Goal: Transaction & Acquisition: Download file/media

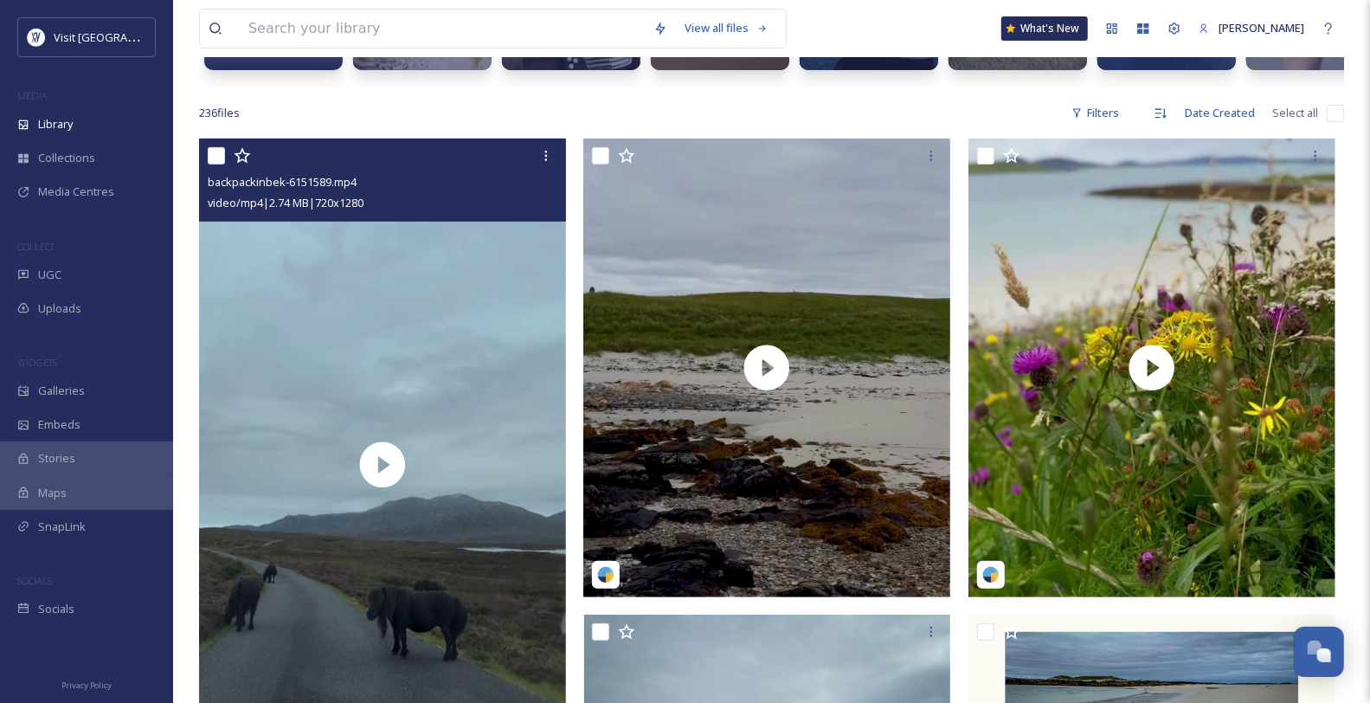
scroll to position [480, 0]
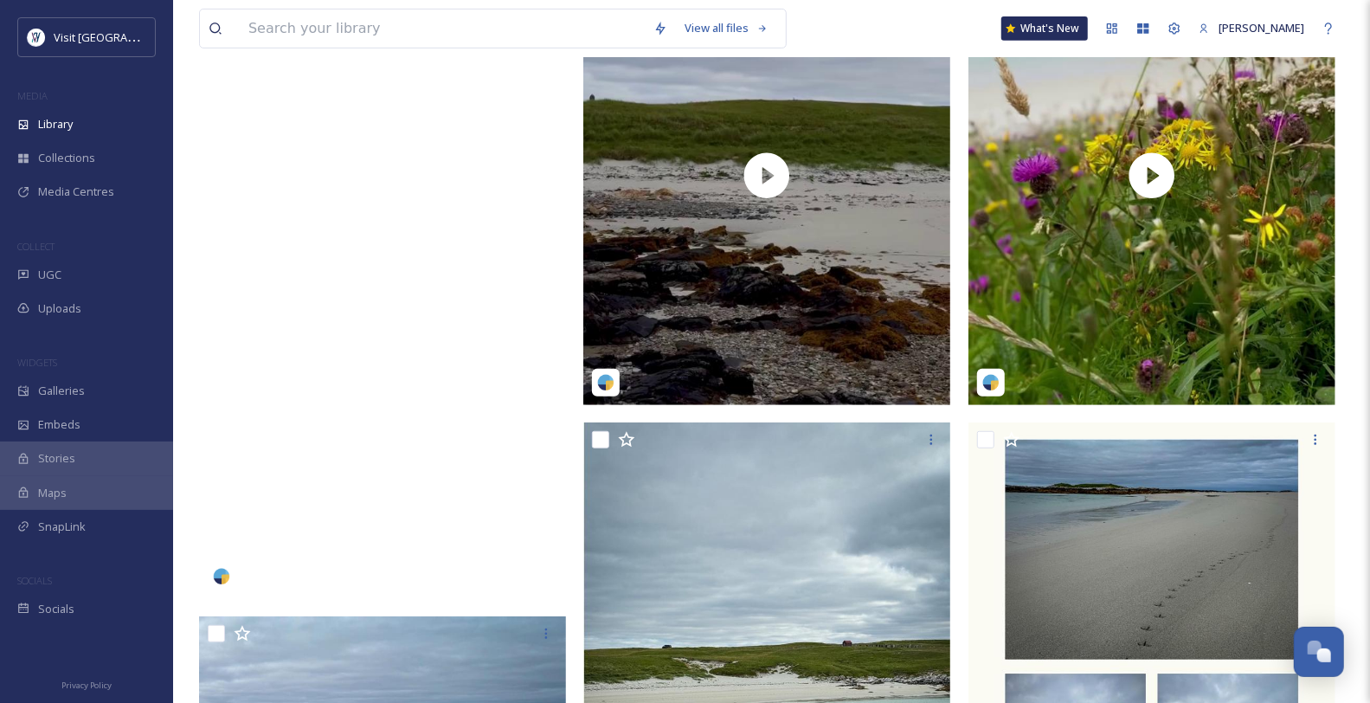
click at [364, 353] on video "backpackinbek-6151589.mp4" at bounding box center [382, 272] width 367 height 653
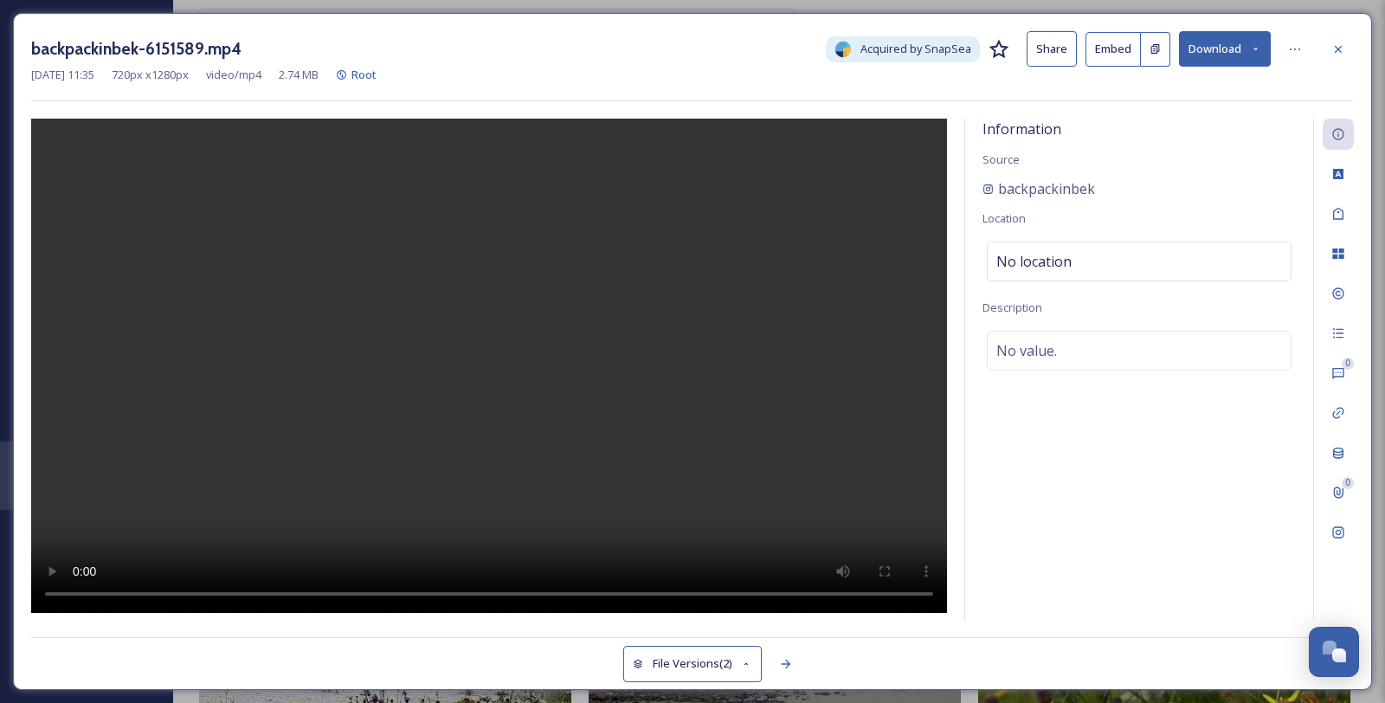
click at [1257, 55] on icon at bounding box center [1255, 48] width 11 height 11
click at [1335, 44] on icon at bounding box center [1338, 49] width 14 height 14
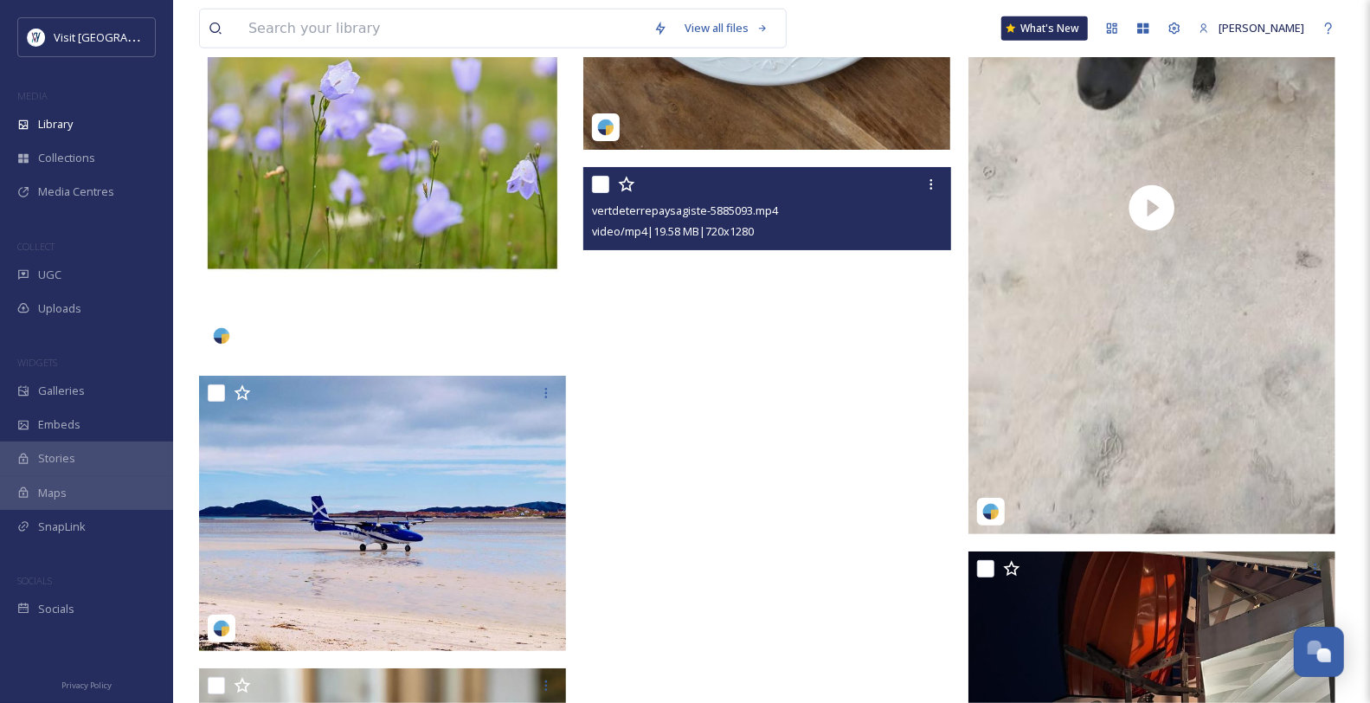
scroll to position [5578, 0]
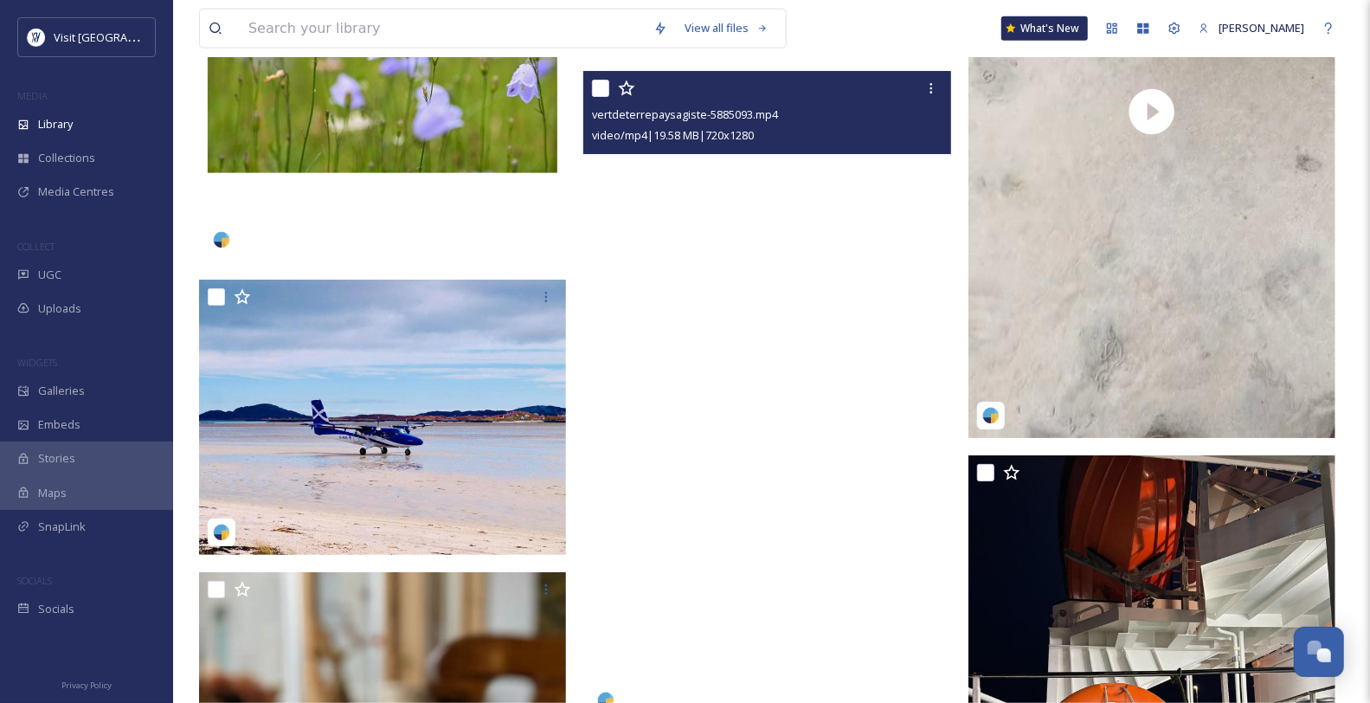
click at [826, 437] on video "vertdeterrepaysagiste-5885093.mp4" at bounding box center [766, 397] width 367 height 653
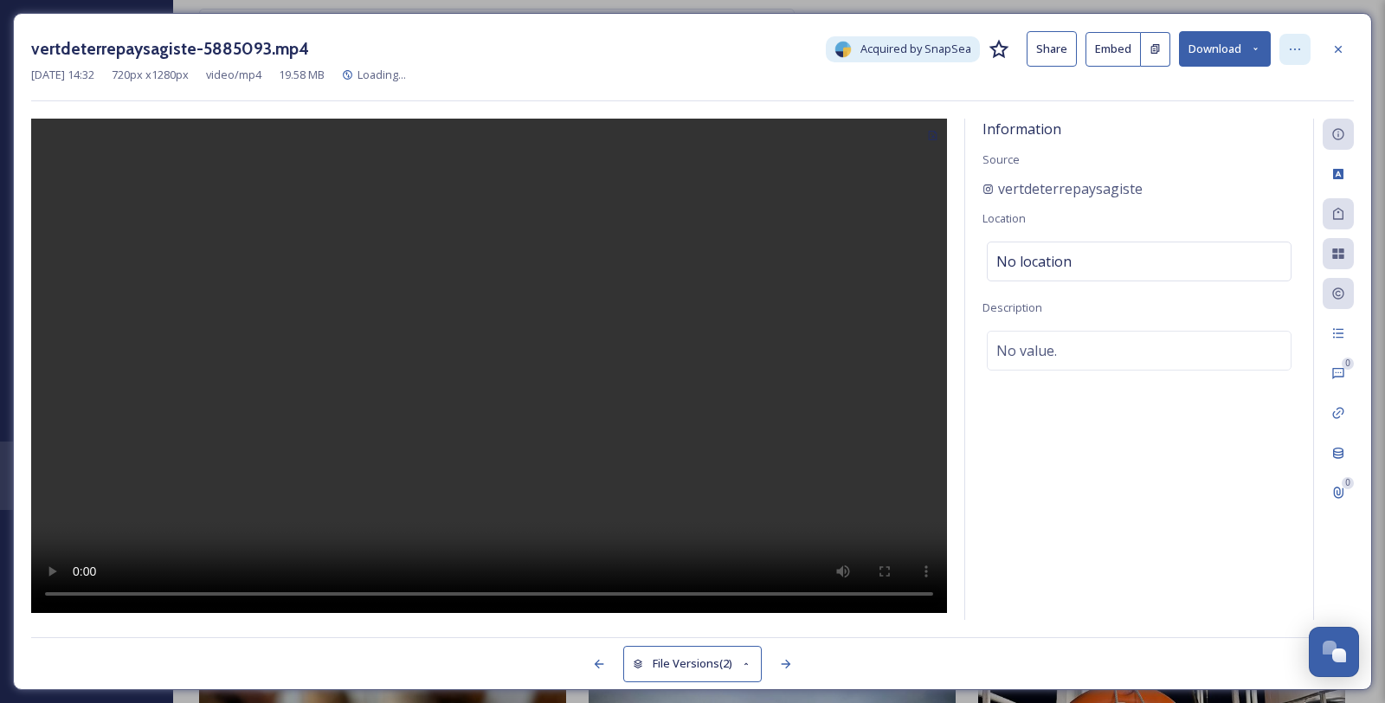
click at [1297, 55] on icon at bounding box center [1295, 49] width 14 height 14
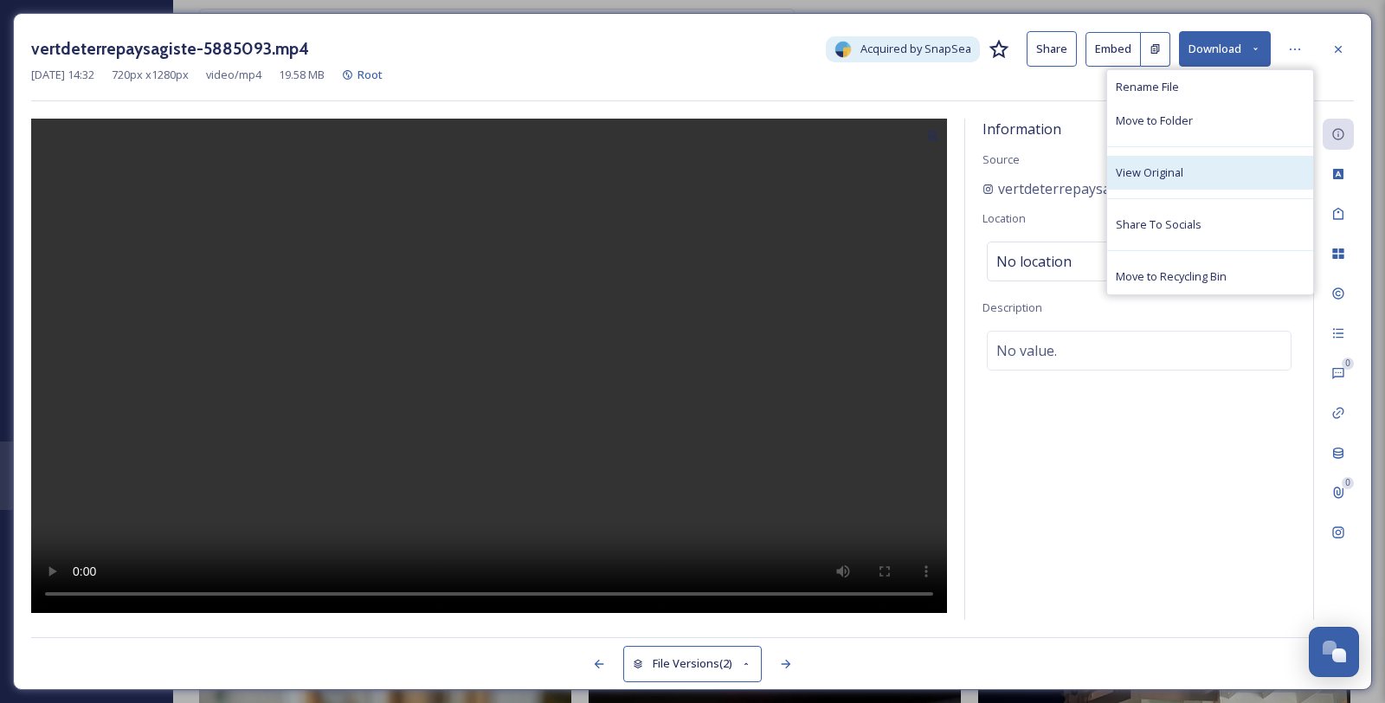
click at [1183, 181] on span "View Original" at bounding box center [1150, 172] width 68 height 16
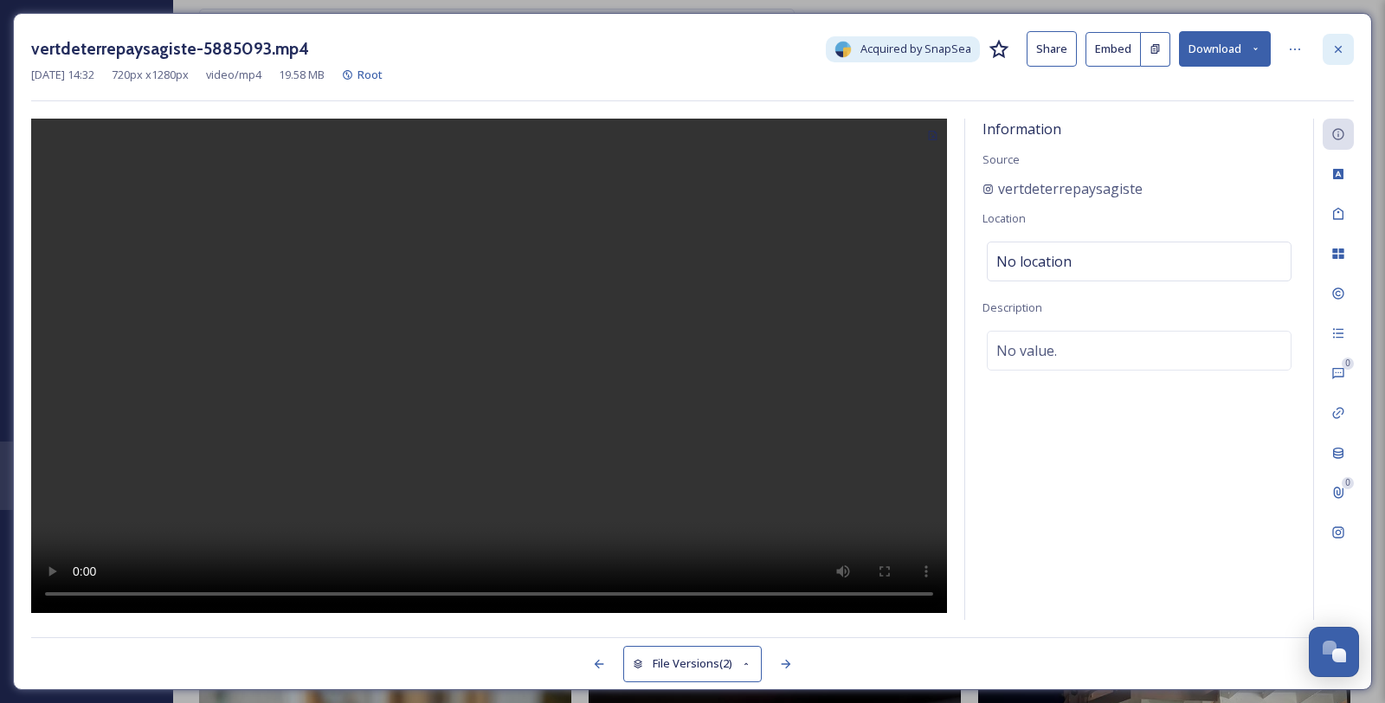
click at [1336, 50] on icon at bounding box center [1338, 49] width 14 height 14
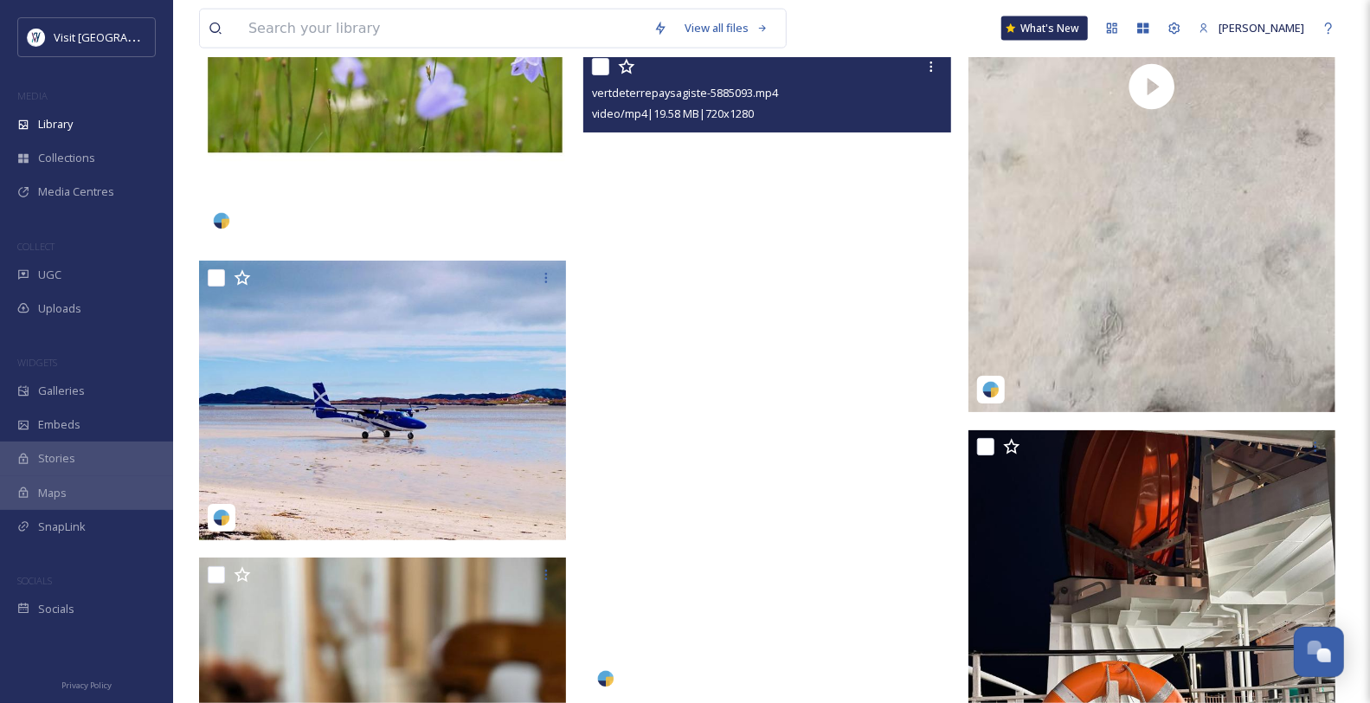
scroll to position [5674, 0]
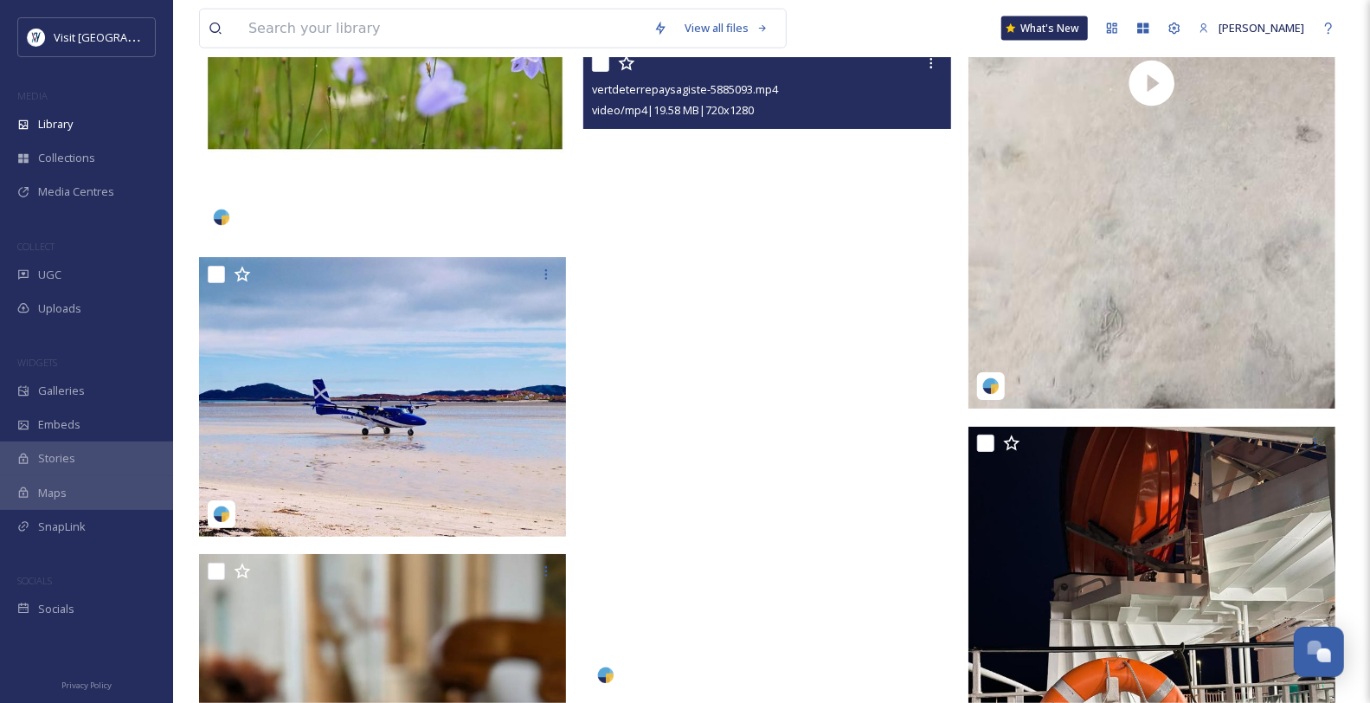
click at [791, 456] on video "vertdeterrepaysagiste-5885093.mp4" at bounding box center [766, 372] width 367 height 653
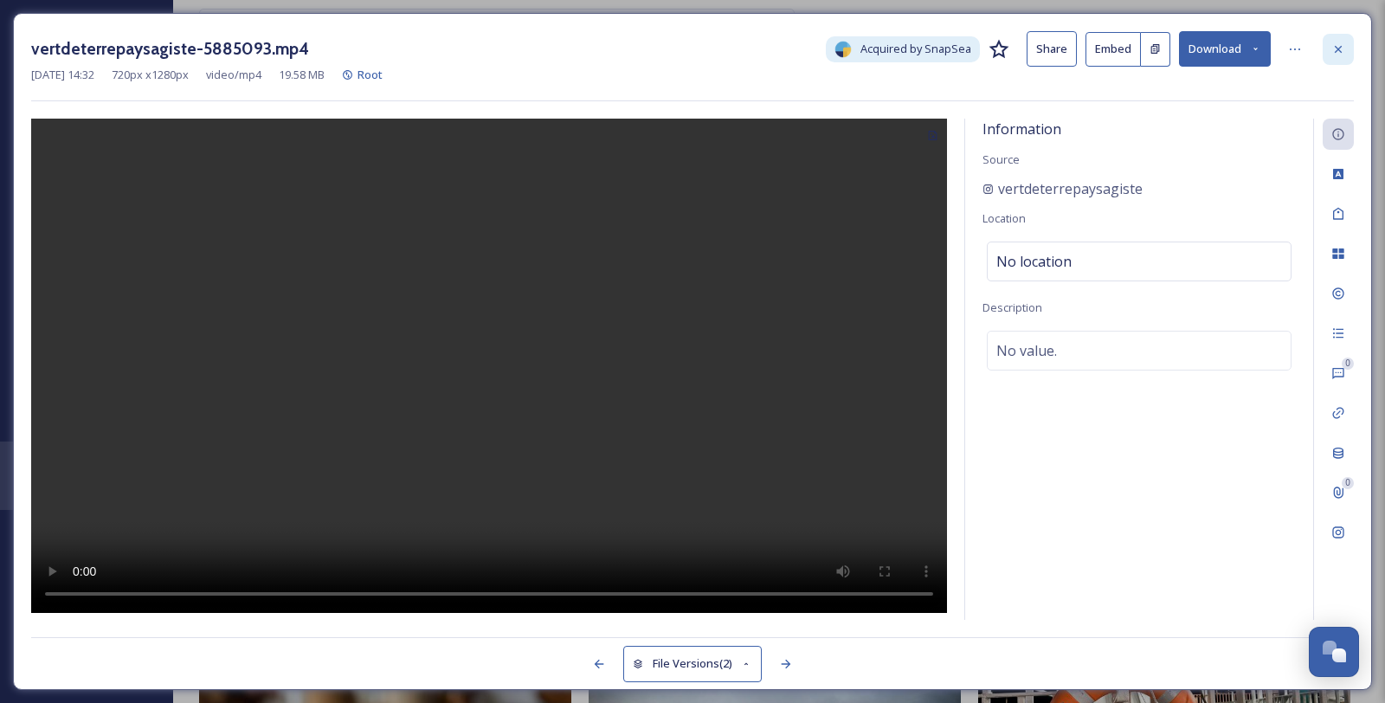
click at [1343, 51] on icon at bounding box center [1338, 49] width 14 height 14
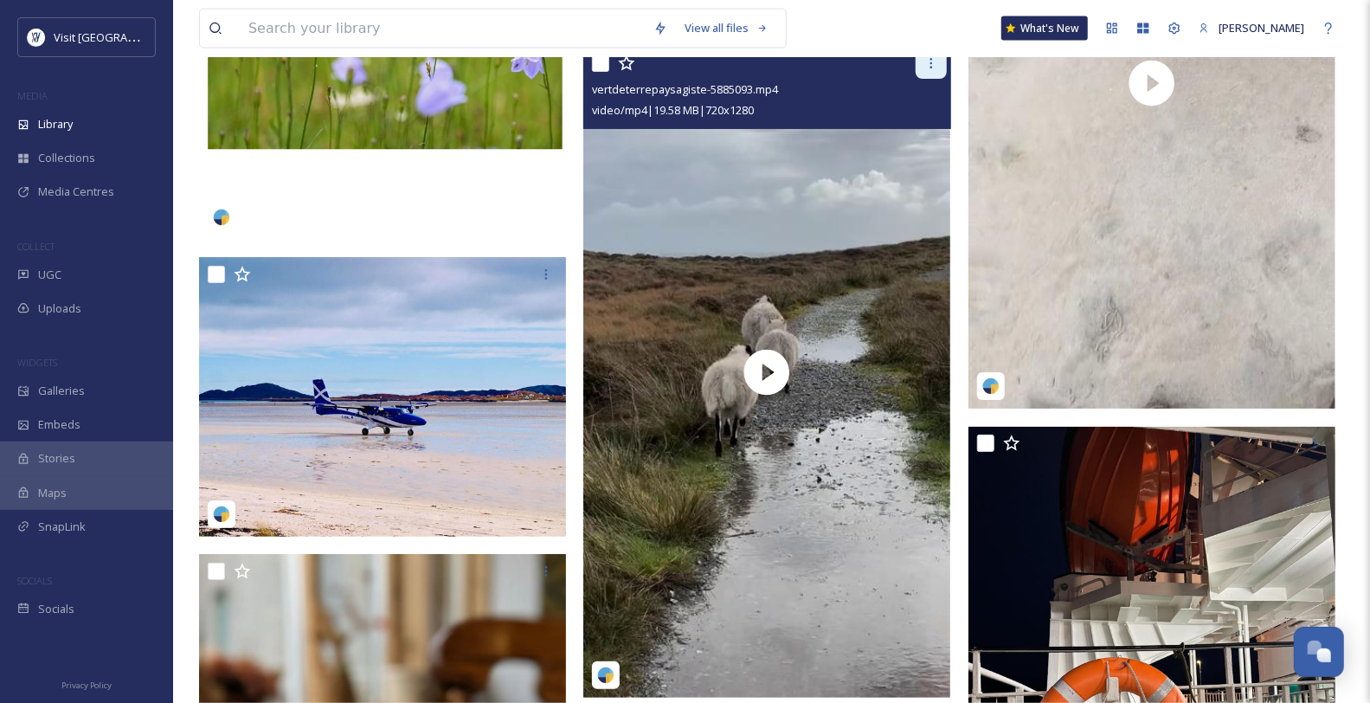
click at [931, 68] on icon at bounding box center [931, 63] width 3 height 10
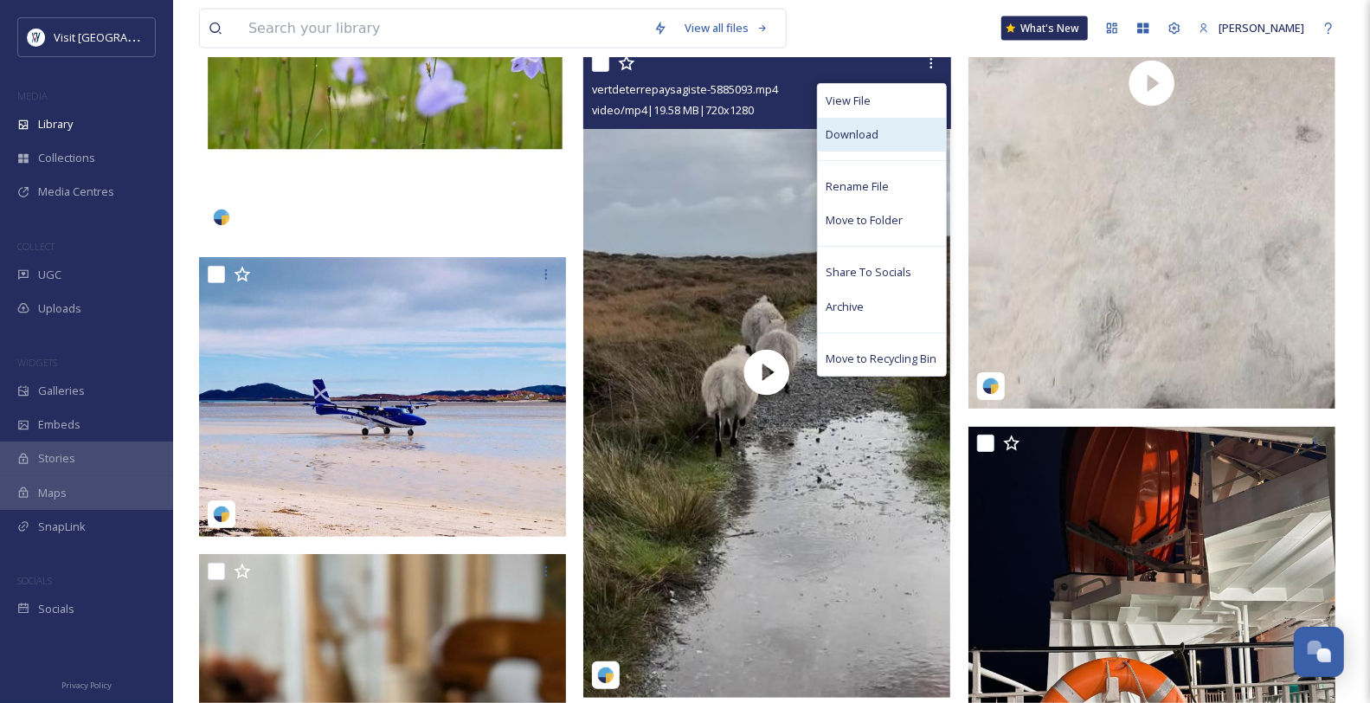
click at [895, 151] on div "Download" at bounding box center [882, 135] width 128 height 34
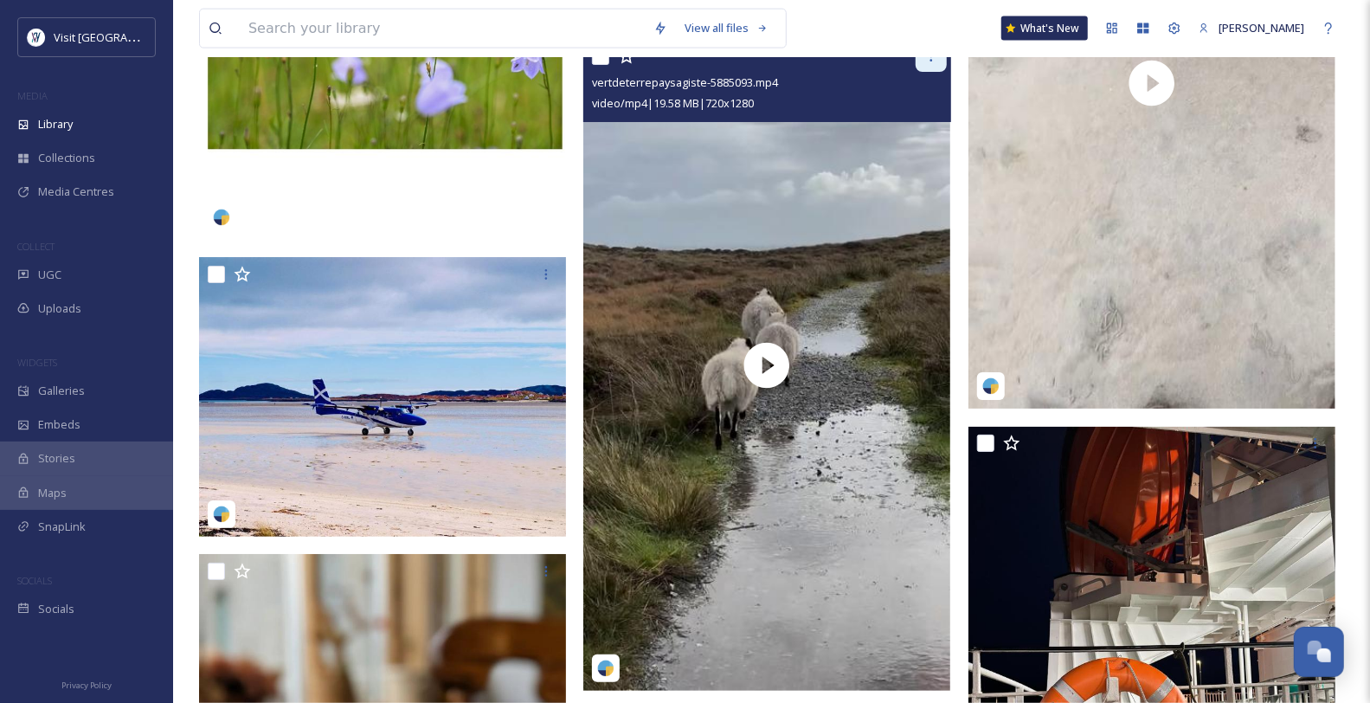
click at [937, 63] on icon at bounding box center [931, 56] width 14 height 14
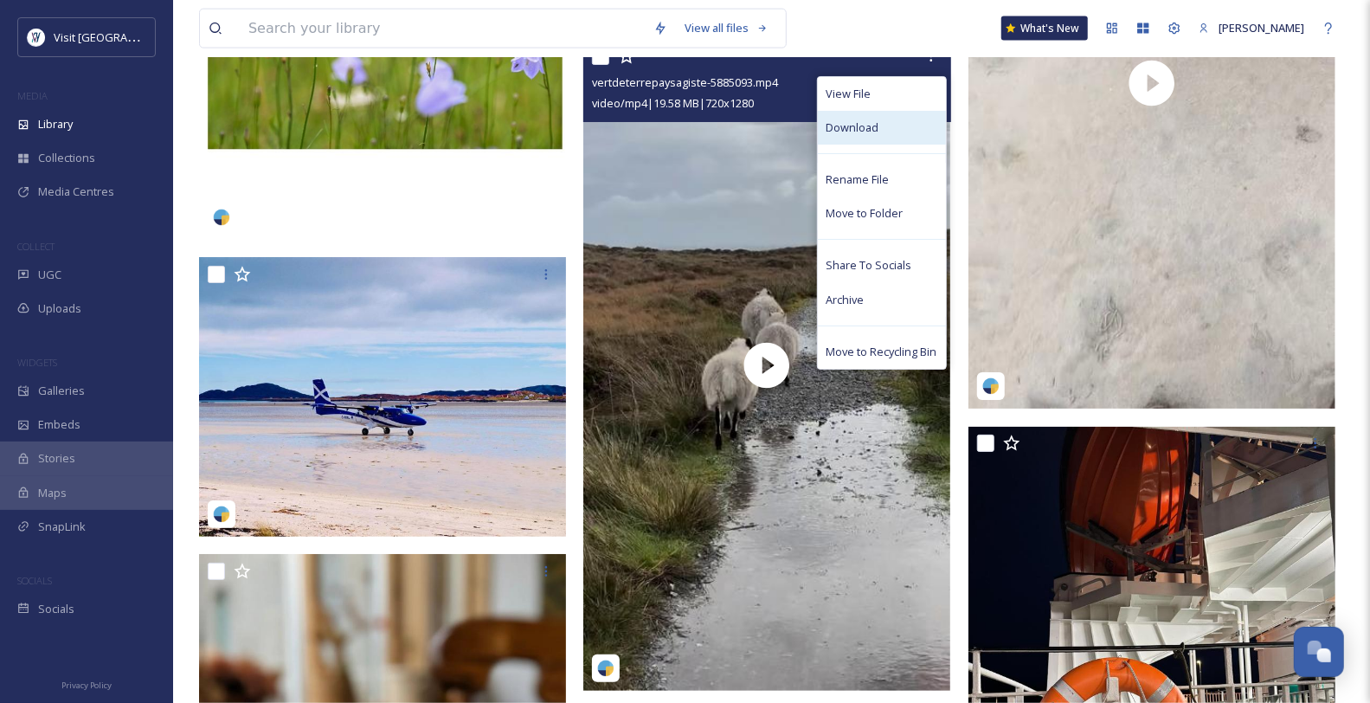
click at [904, 145] on div "Download" at bounding box center [882, 128] width 128 height 34
